Goal: Task Accomplishment & Management: Use online tool/utility

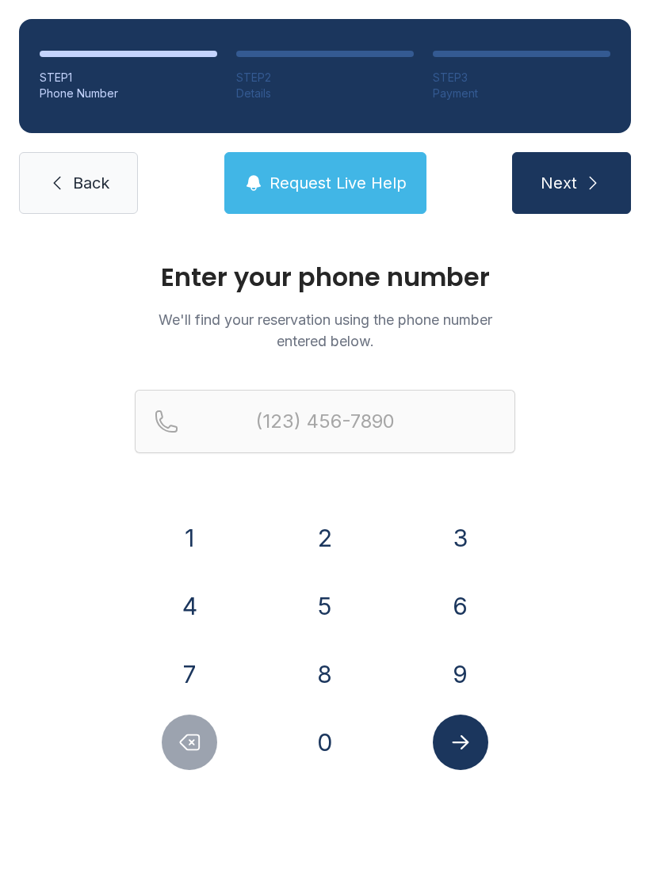
click at [464, 665] on button "9" at bounding box center [460, 674] width 55 height 55
click at [338, 588] on button "5" at bounding box center [324, 606] width 55 height 55
click at [210, 613] on button "4" at bounding box center [189, 606] width 55 height 55
click at [345, 606] on button "5" at bounding box center [324, 606] width 55 height 55
click at [483, 612] on button "6" at bounding box center [460, 606] width 55 height 55
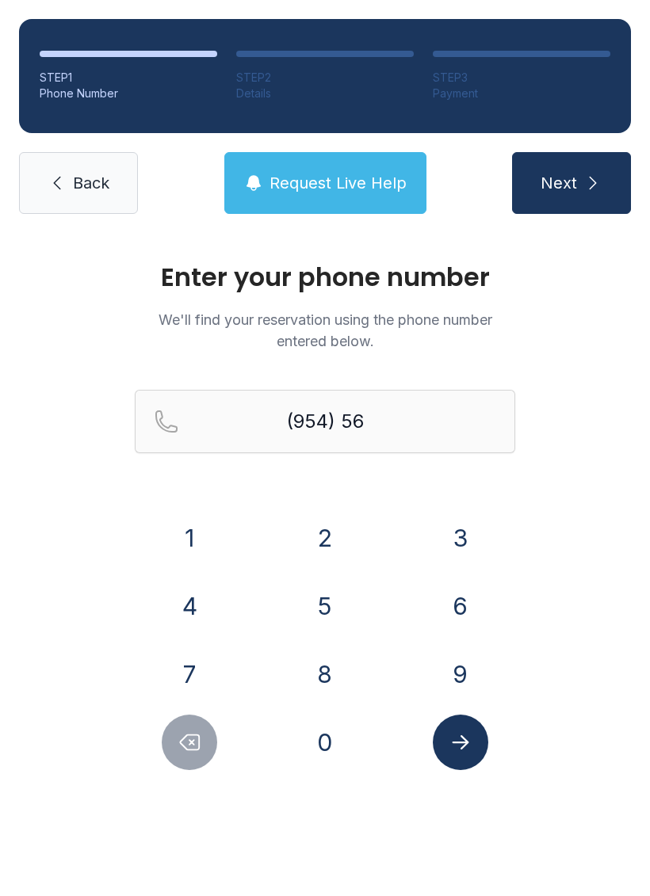
click at [487, 602] on button "6" at bounding box center [460, 606] width 55 height 55
click at [201, 544] on button "1" at bounding box center [189, 537] width 55 height 55
click at [476, 613] on button "6" at bounding box center [460, 606] width 55 height 55
click at [197, 533] on button "1" at bounding box center [189, 537] width 55 height 55
click at [208, 610] on button "4" at bounding box center [189, 606] width 55 height 55
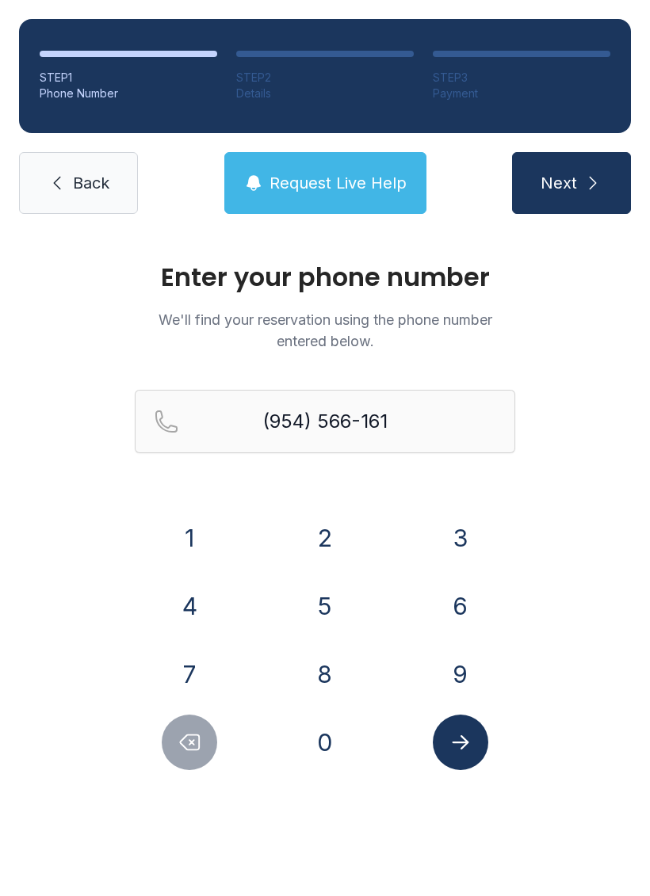
type input "[PHONE_NUMBER]"
click at [473, 747] on button "Submit lookup form" at bounding box center [460, 742] width 55 height 55
click at [71, 180] on link "Back" at bounding box center [78, 183] width 119 height 62
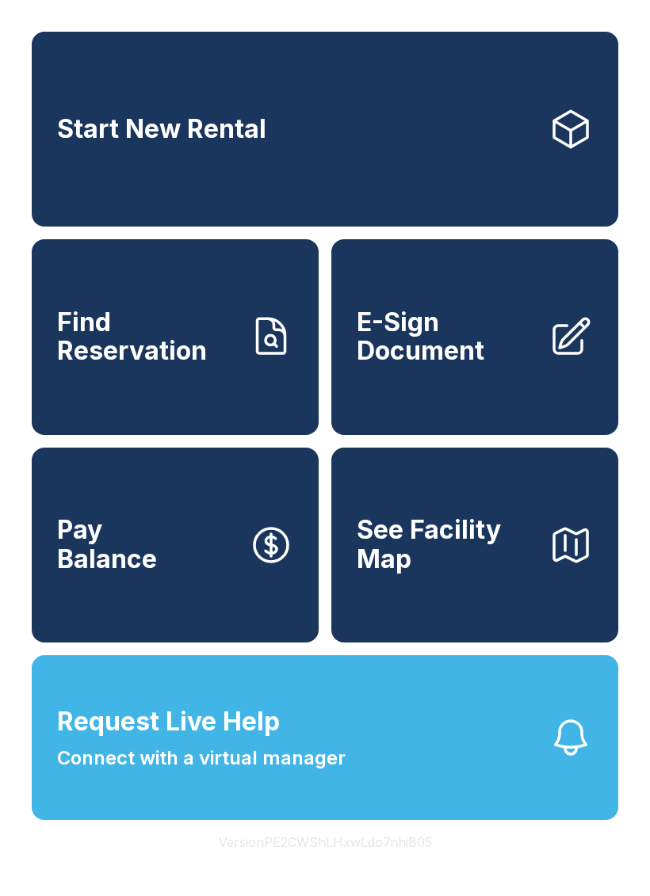
click at [483, 352] on span "E-Sign Document" at bounding box center [446, 337] width 179 height 58
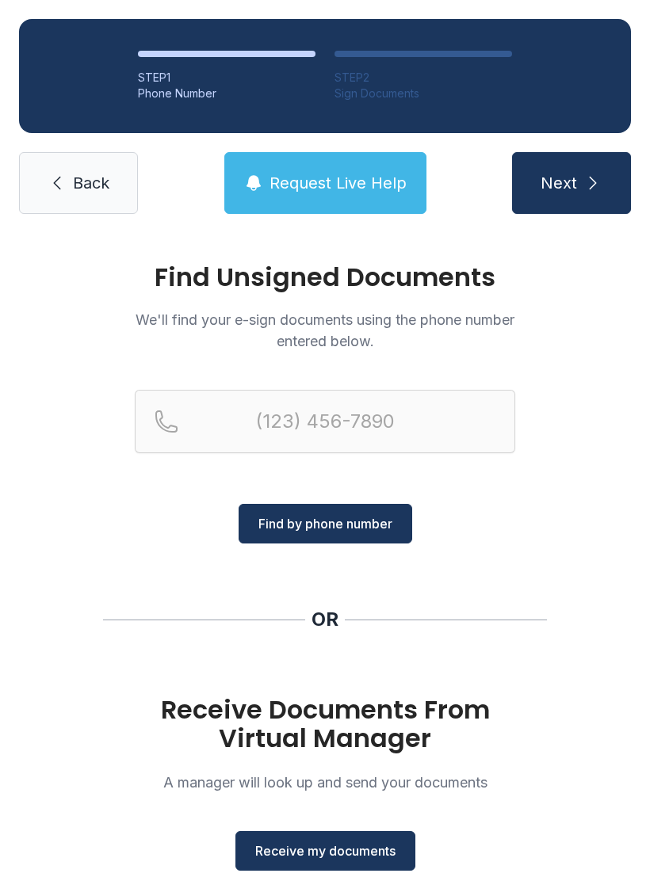
click at [374, 850] on span "Receive my documents" at bounding box center [325, 851] width 140 height 19
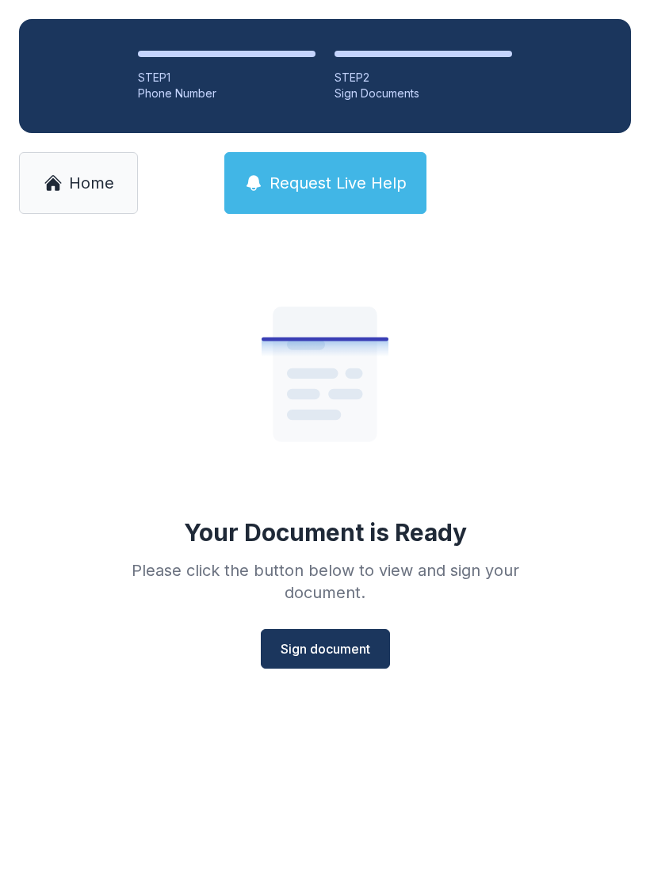
click at [311, 651] on span "Sign document" at bounding box center [326, 649] width 90 height 19
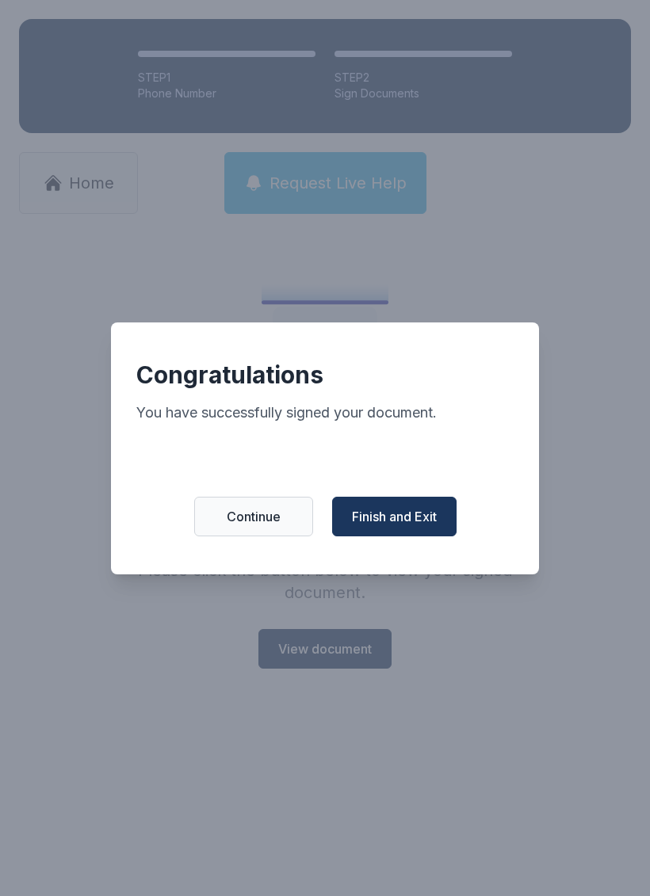
click at [392, 524] on span "Finish and Exit" at bounding box center [394, 516] width 85 height 19
